Goal: Check status: Check status

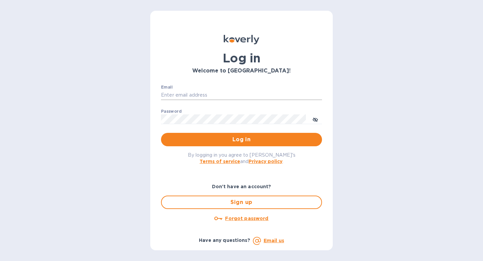
click at [214, 95] on input "Email" at bounding box center [241, 95] width 161 height 10
type input "laney@petitmondewine.com"
click at [161, 133] on button "Log in" at bounding box center [241, 139] width 161 height 13
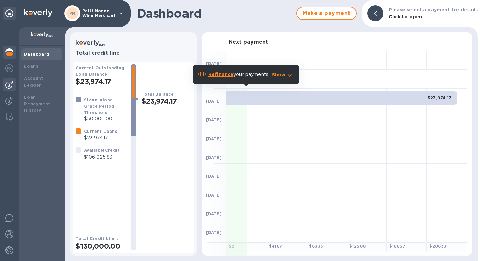
click at [10, 84] on img at bounding box center [9, 85] width 8 height 8
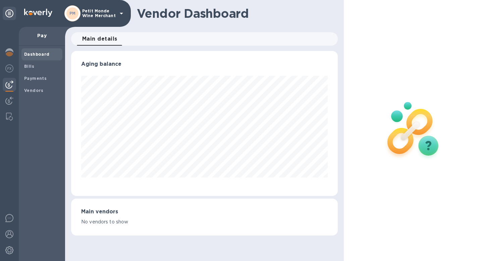
scroll to position [145, 267]
click at [35, 78] on b "Payments" at bounding box center [35, 78] width 22 height 5
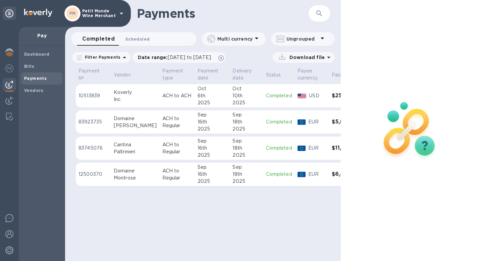
click at [136, 39] on span "Scheduled 0" at bounding box center [138, 39] width 24 height 7
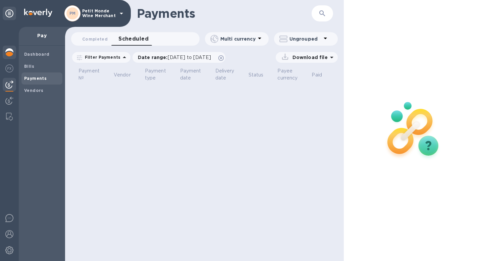
click at [10, 53] on img at bounding box center [9, 52] width 8 height 8
